Goal: Use online tool/utility

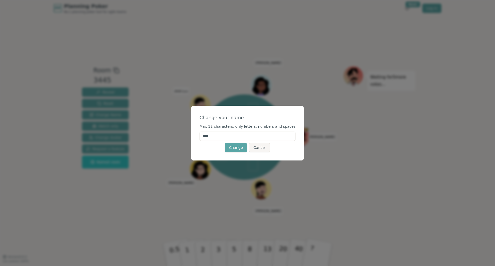
click at [210, 138] on input "****" at bounding box center [248, 135] width 96 height 9
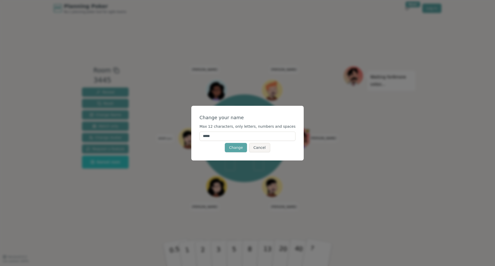
type input "******"
click at [236, 150] on button "Change" at bounding box center [236, 147] width 22 height 9
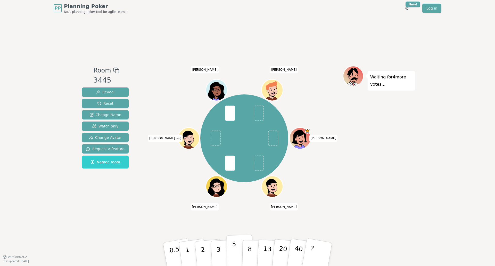
click at [232, 250] on button "5" at bounding box center [240, 254] width 27 height 39
click at [278, 257] on p "20" at bounding box center [282, 254] width 11 height 28
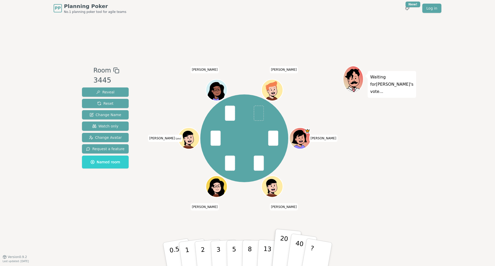
click at [299, 253] on p "40" at bounding box center [298, 254] width 12 height 29
click at [283, 250] on p "20" at bounding box center [282, 254] width 11 height 28
click at [296, 246] on p "40" at bounding box center [298, 254] width 12 height 29
click at [284, 248] on p "20" at bounding box center [282, 254] width 11 height 28
click at [353, 201] on div "Waiting for [PERSON_NAME] 's vote..." at bounding box center [379, 137] width 72 height 142
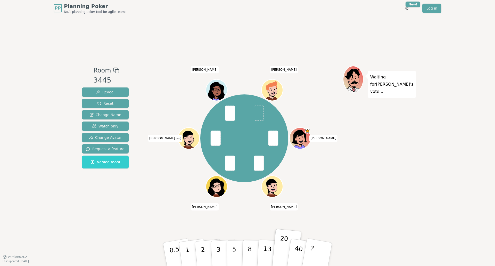
click at [395, 131] on div "Waiting for [PERSON_NAME] 's vote..." at bounding box center [379, 137] width 72 height 142
click at [340, 219] on div "Room 3445 Reveal Reset Change Name Watch only Change Avatar Request a feature N…" at bounding box center [247, 137] width 335 height 240
click at [475, 187] on div "PP Planning Poker No.1 planning poker tool for agile teams Toggle theme New! Lo…" at bounding box center [247, 133] width 495 height 266
click at [298, 250] on p "40" at bounding box center [298, 254] width 12 height 29
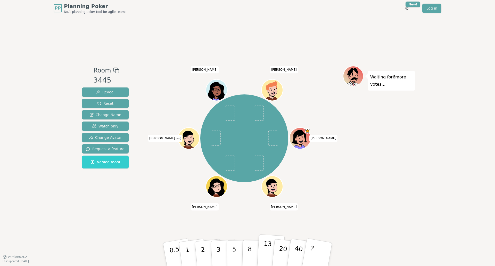
click at [268, 247] on p "13" at bounding box center [267, 254] width 10 height 28
